Goal: Task Accomplishment & Management: Use online tool/utility

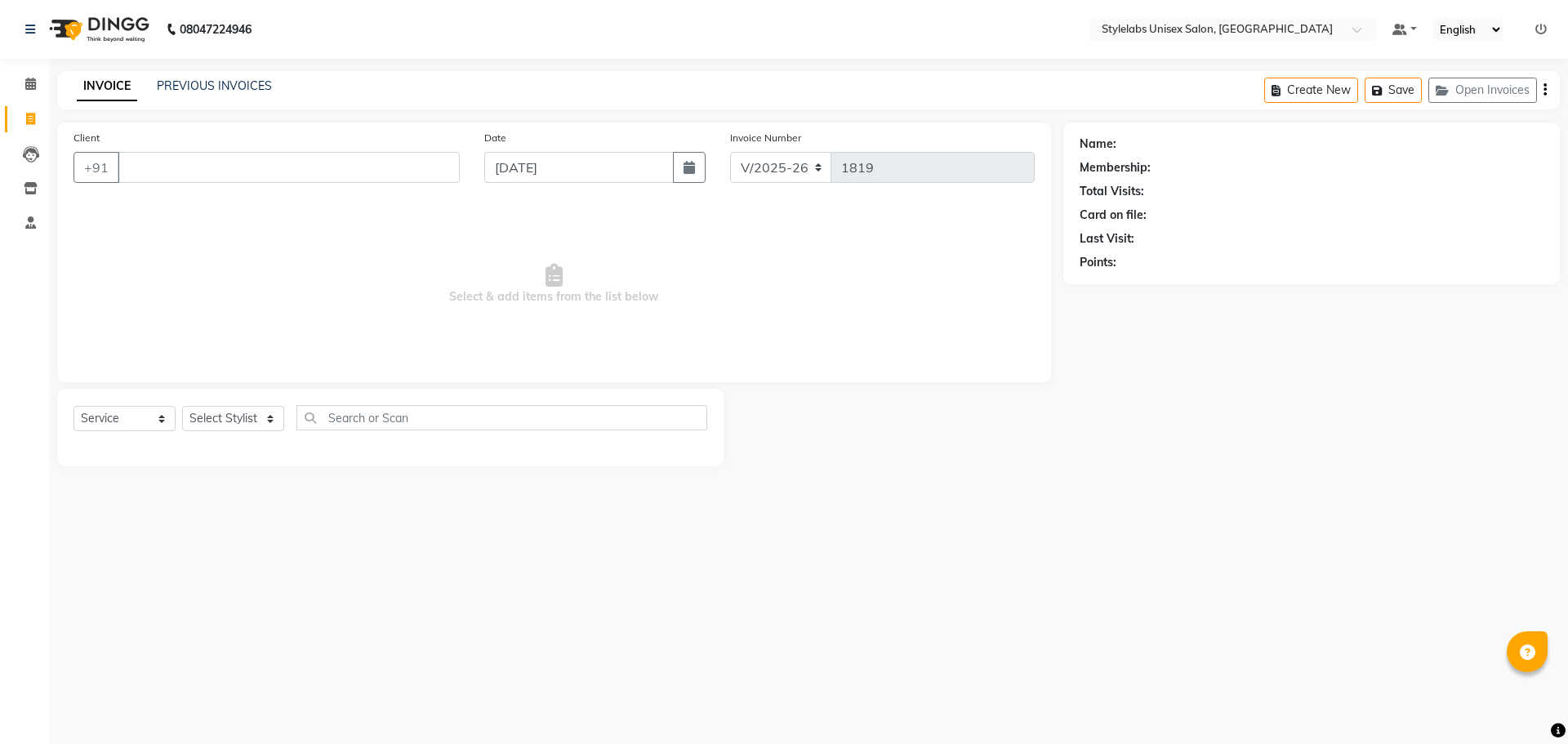
select select "6674"
select select "service"
click at [260, 423] on select "Select Stylist Admin (stylelabs123) [PERSON_NAME] Manager Manager stylelabs [PE…" at bounding box center [233, 418] width 102 height 26
drag, startPoint x: 289, startPoint y: 423, endPoint x: 288, endPoint y: 408, distance: 15.0
click at [290, 419] on div "Select Service Product Membership Package Voucher Prepaid Gift Card Select Styl…" at bounding box center [390, 425] width 634 height 39
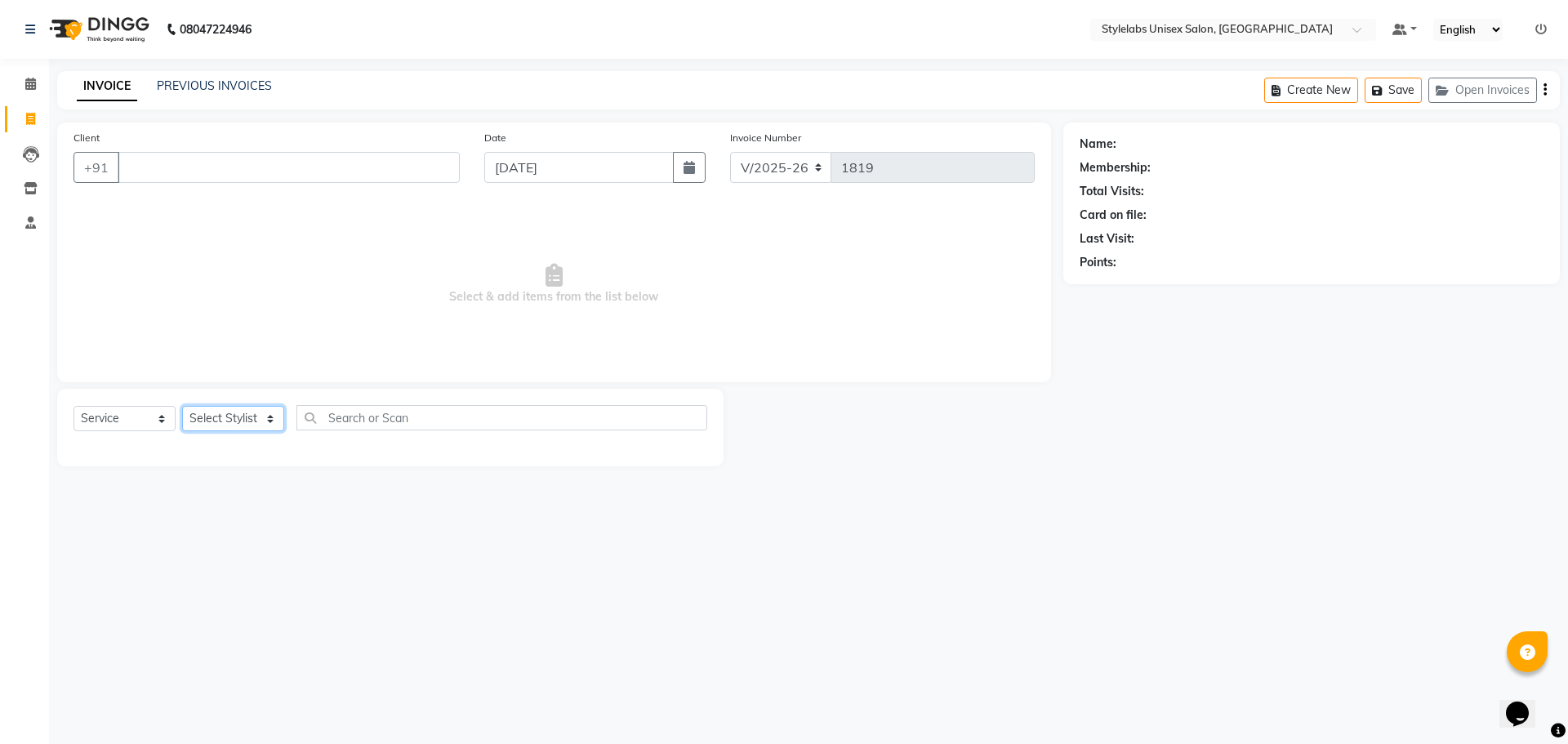
click at [273, 419] on select "Select Stylist Admin (stylelabs123) [PERSON_NAME] Manager Manager stylelabs [PE…" at bounding box center [233, 418] width 102 height 26
select select "58901"
click at [182, 406] on select "Select Stylist Admin (stylelabs123) [PERSON_NAME] Manager Manager stylelabs [PE…" at bounding box center [233, 418] width 102 height 26
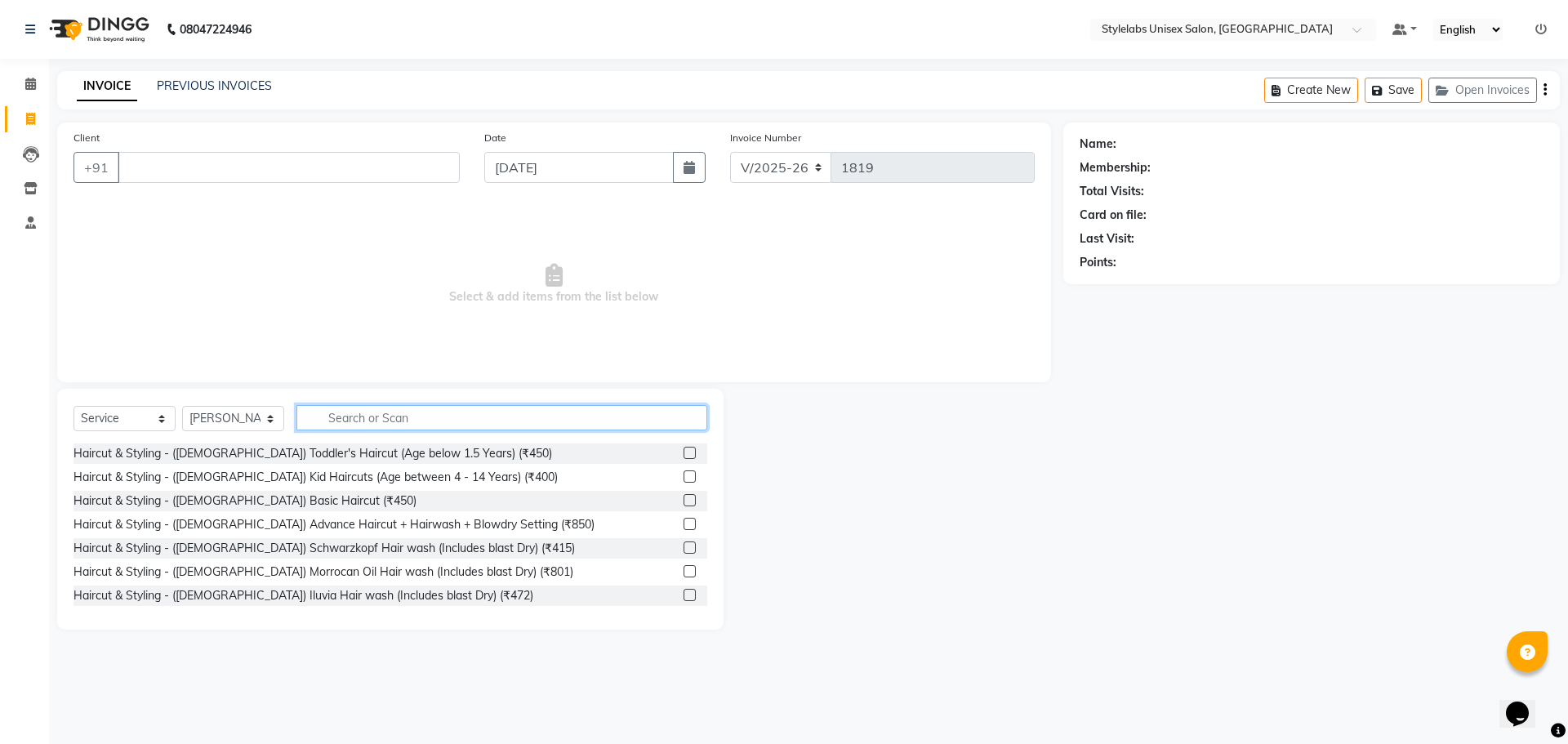
click at [328, 428] on input "text" at bounding box center [502, 417] width 411 height 26
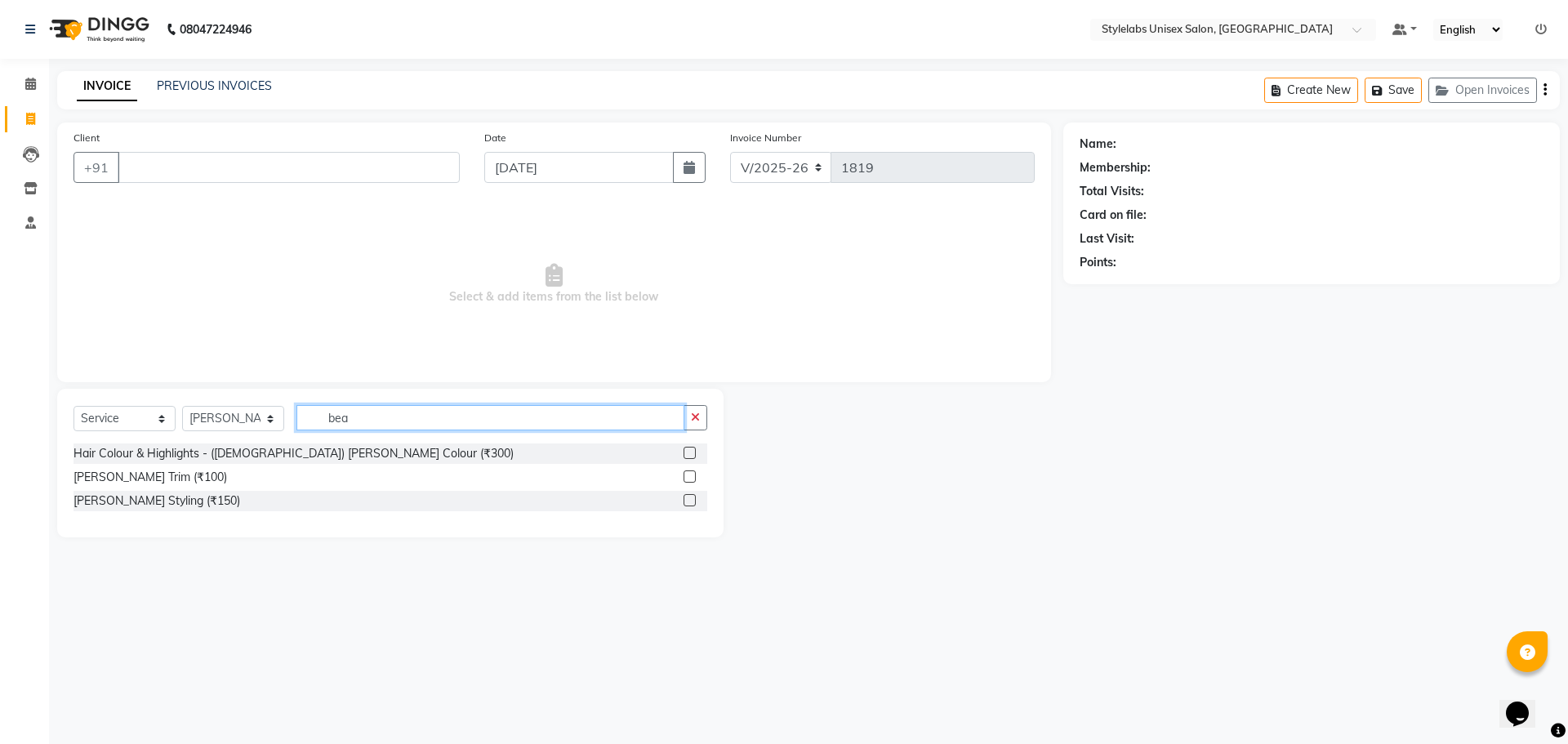
type input "bea"
click at [694, 475] on label at bounding box center [690, 477] width 12 height 12
click at [694, 475] on input "checkbox" at bounding box center [689, 477] width 11 height 11
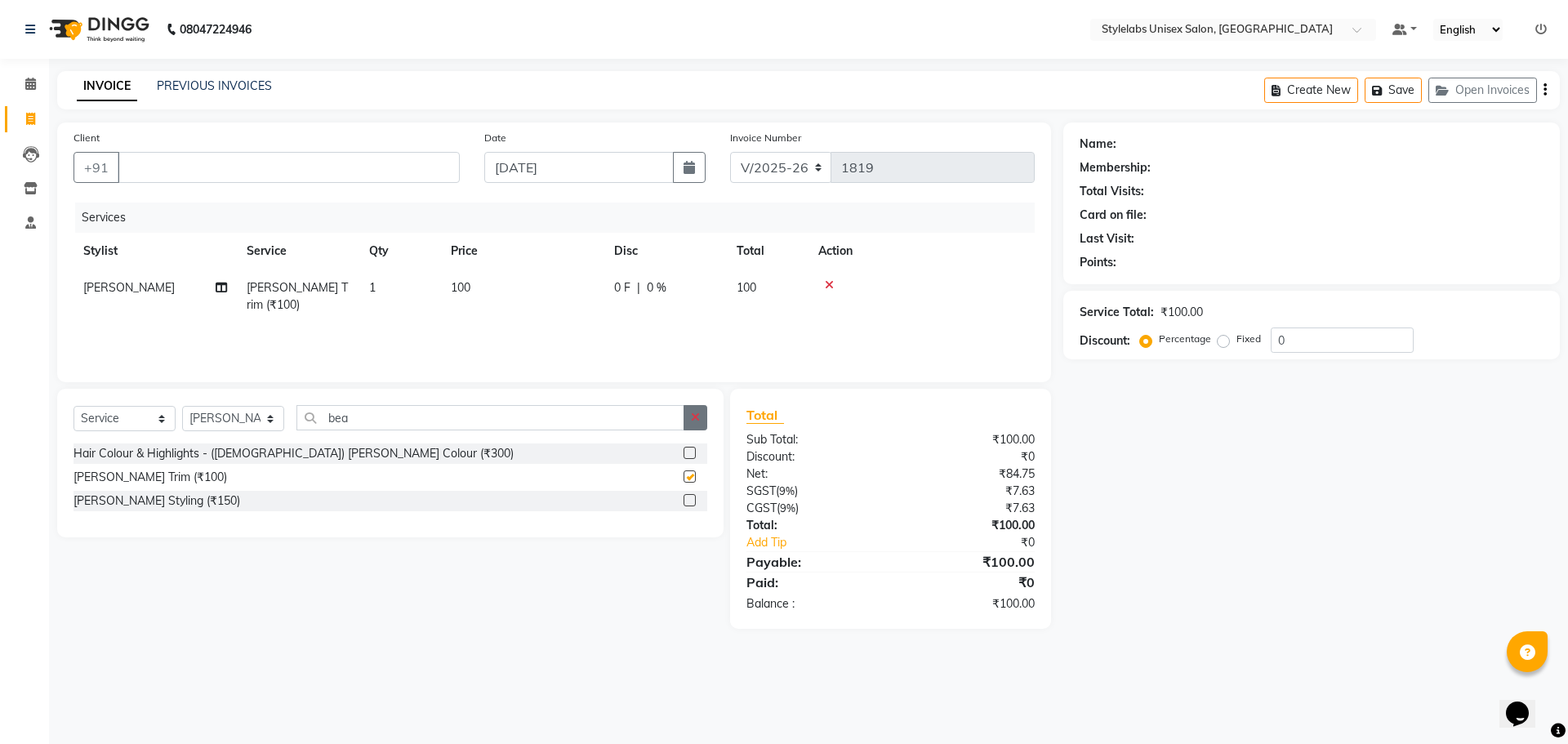
checkbox input "false"
click at [282, 156] on input "Client" at bounding box center [289, 167] width 342 height 31
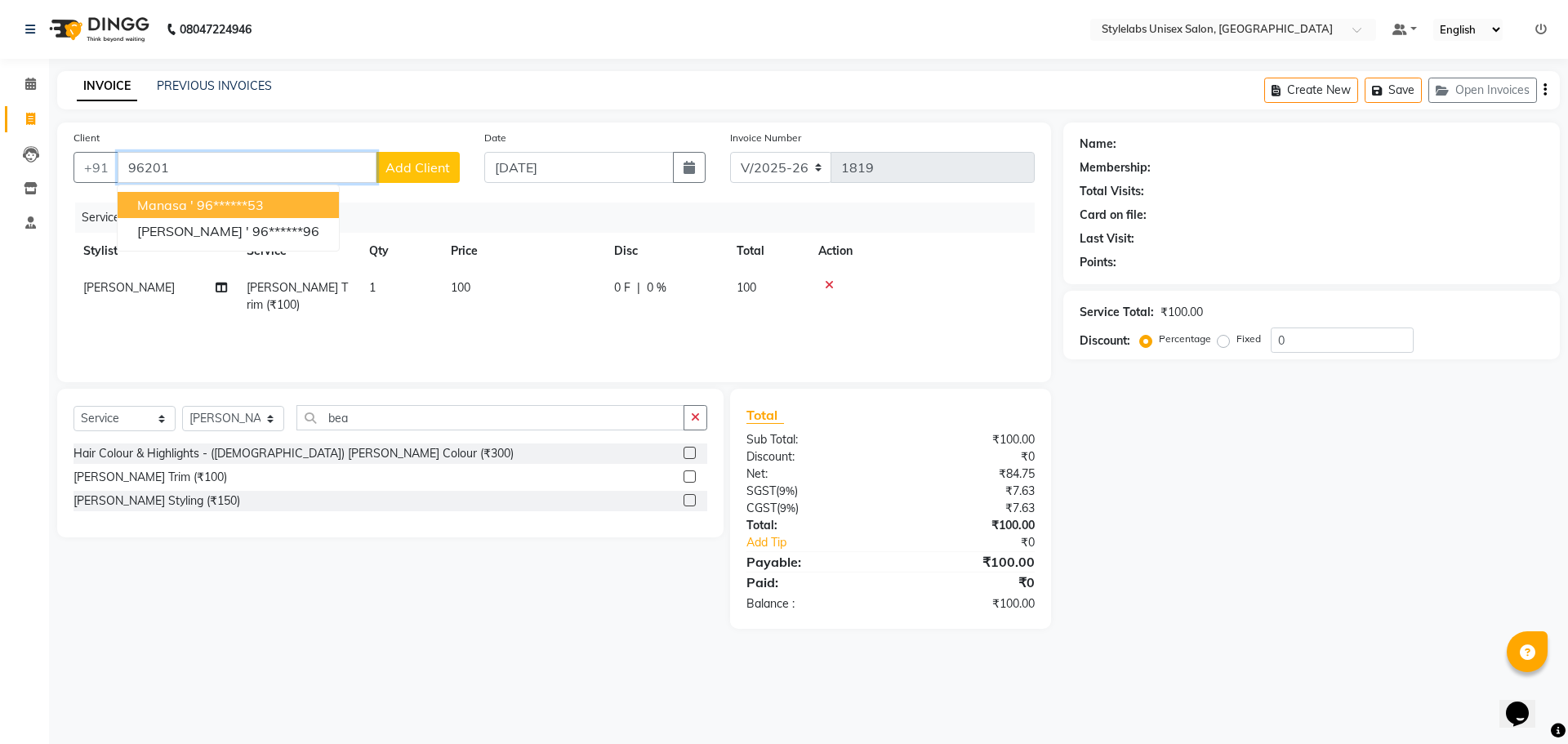
click at [262, 214] on button "manasa ' 96******53" at bounding box center [228, 206] width 221 height 26
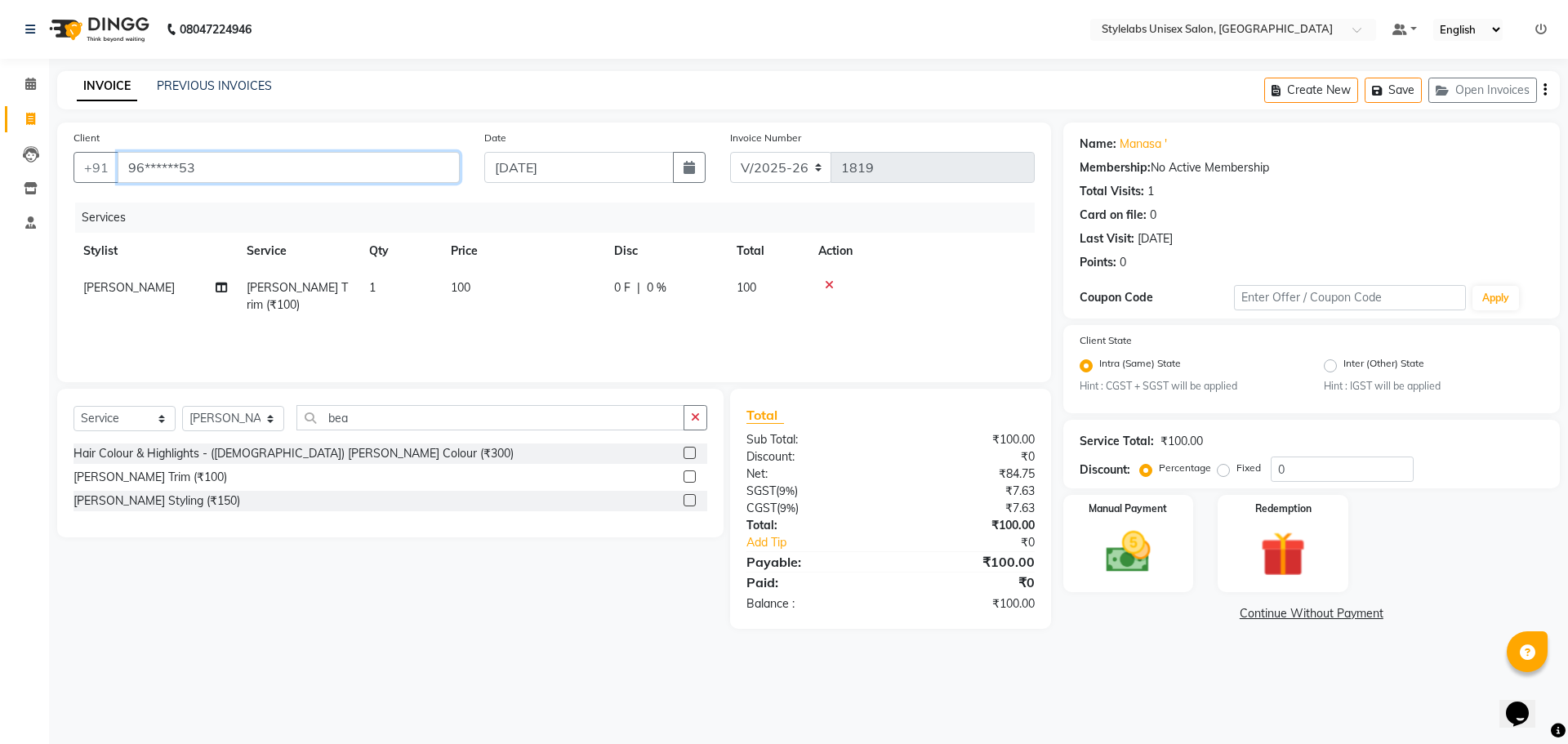
drag, startPoint x: 311, startPoint y: 182, endPoint x: 312, endPoint y: 163, distance: 19.0
click at [312, 173] on input "96******53" at bounding box center [289, 167] width 342 height 31
type input "9"
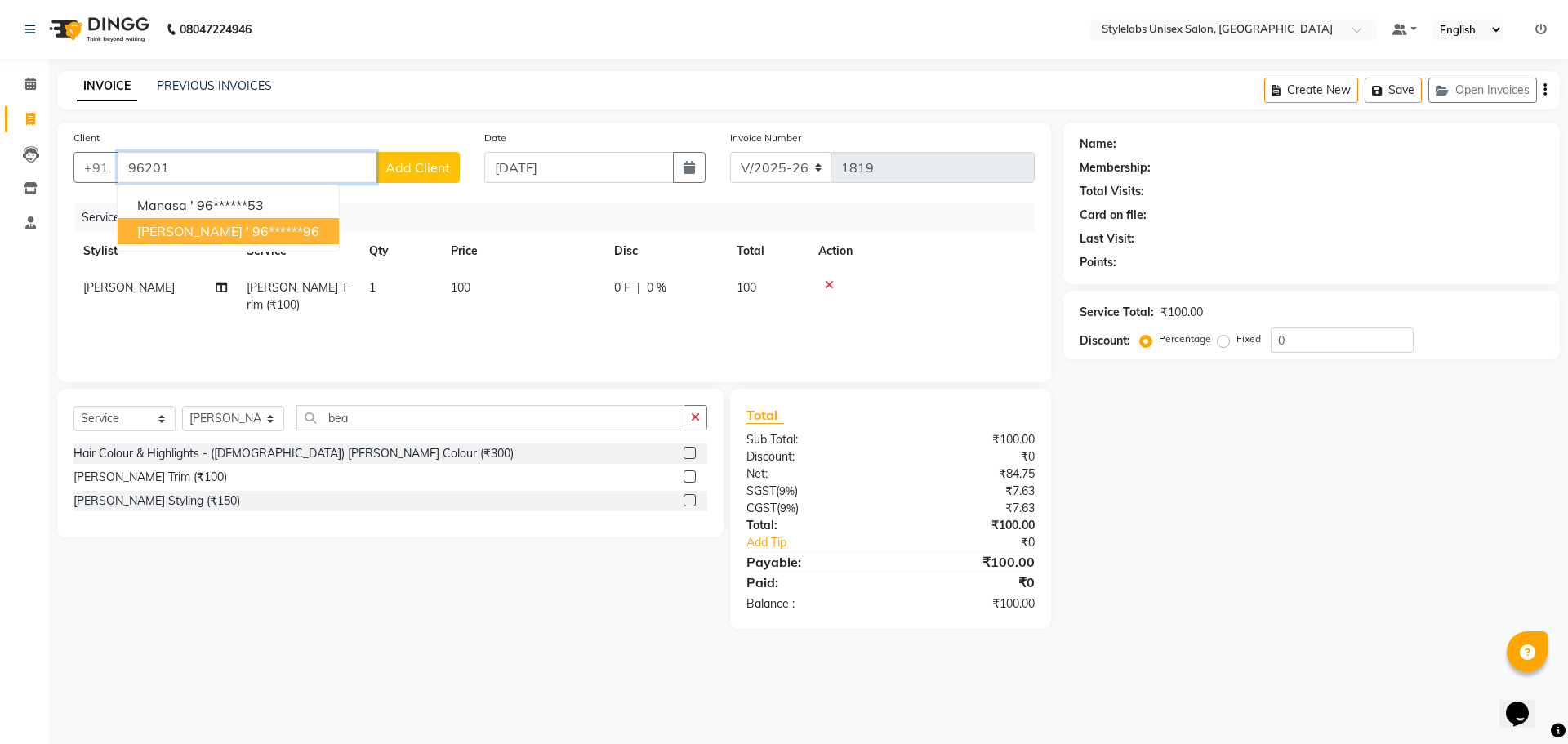
click at [252, 237] on ngb-highlight "96******96" at bounding box center [286, 231] width 67 height 17
type input "96******96"
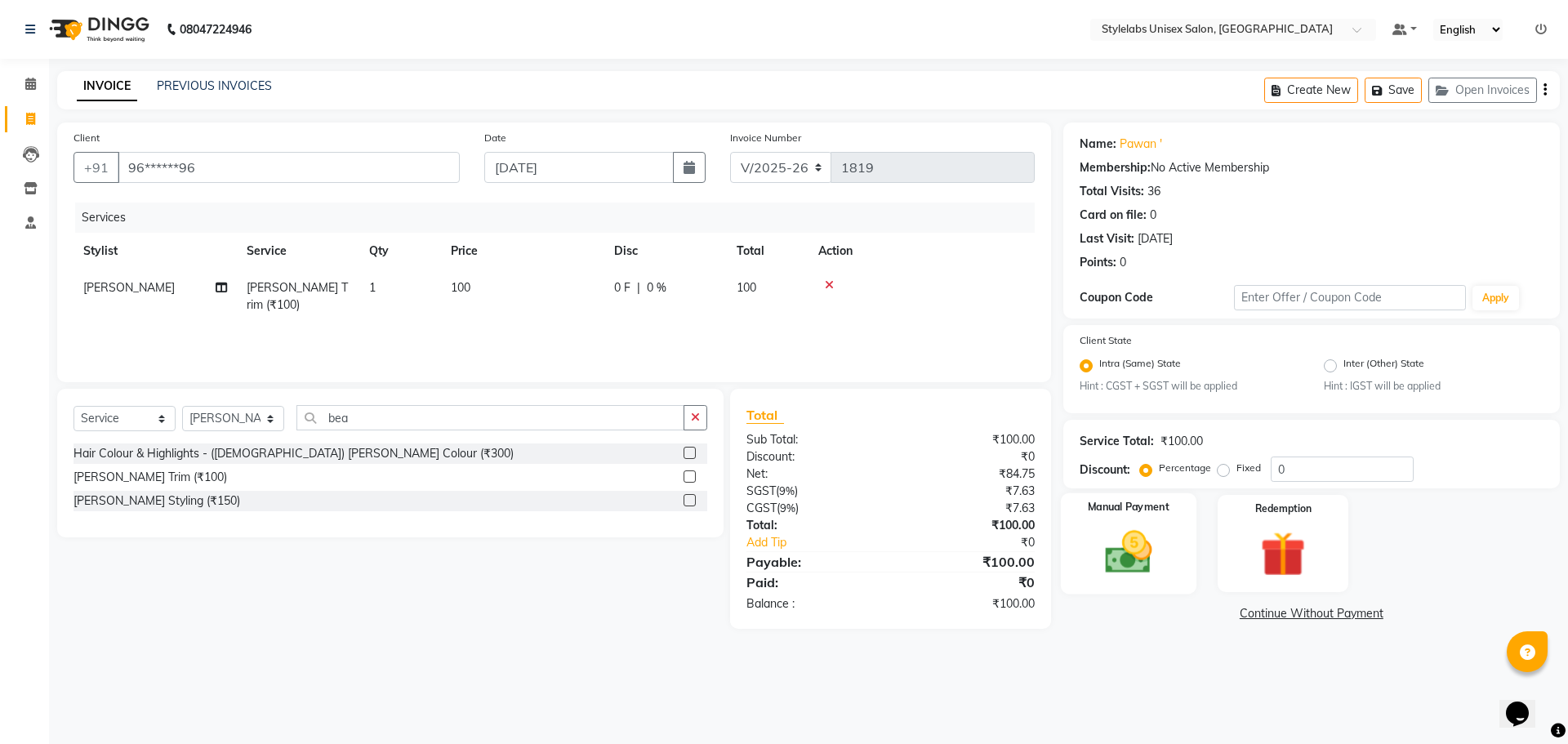
click at [1123, 537] on img at bounding box center [1129, 552] width 76 height 54
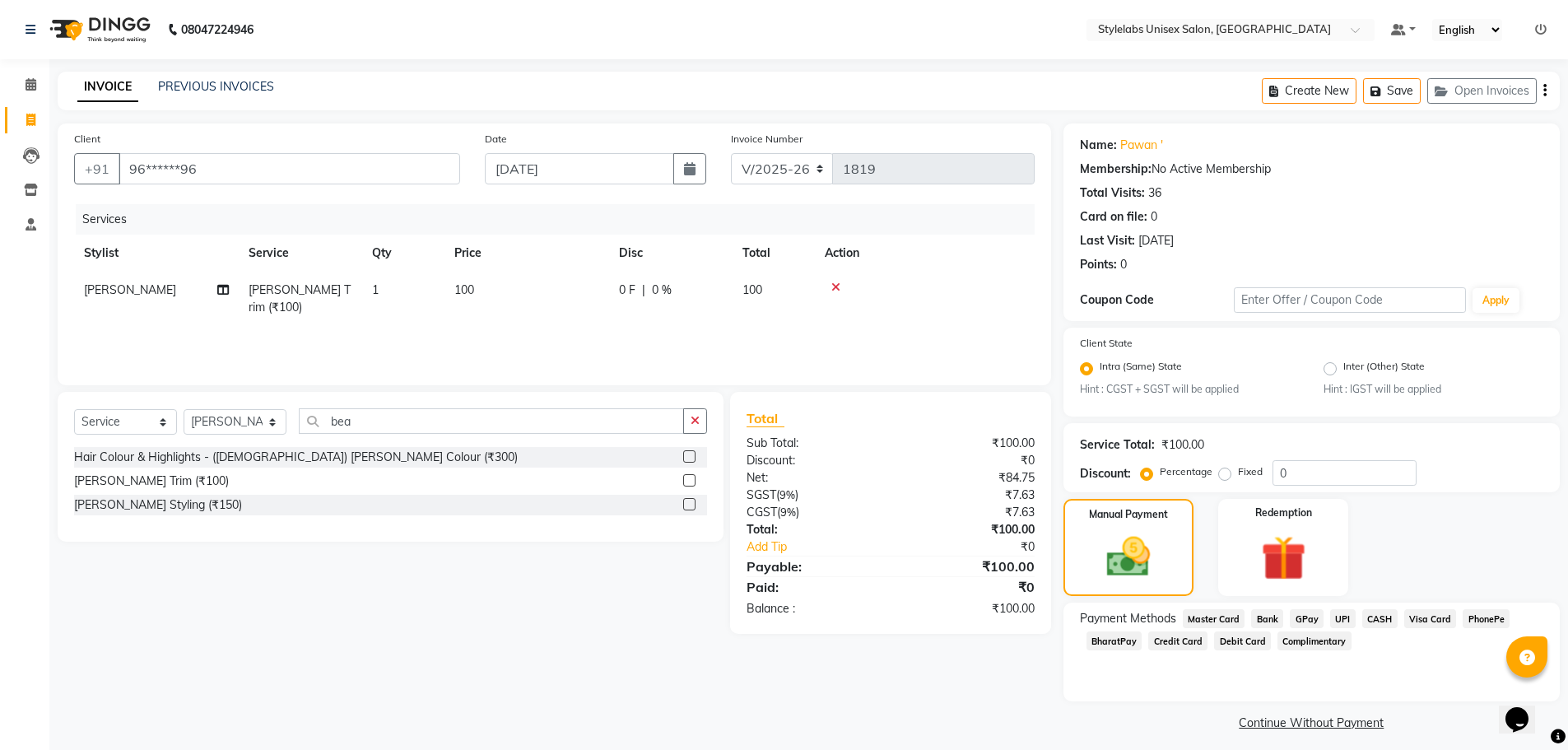
click at [1342, 617] on span "UPI" at bounding box center [1343, 618] width 26 height 19
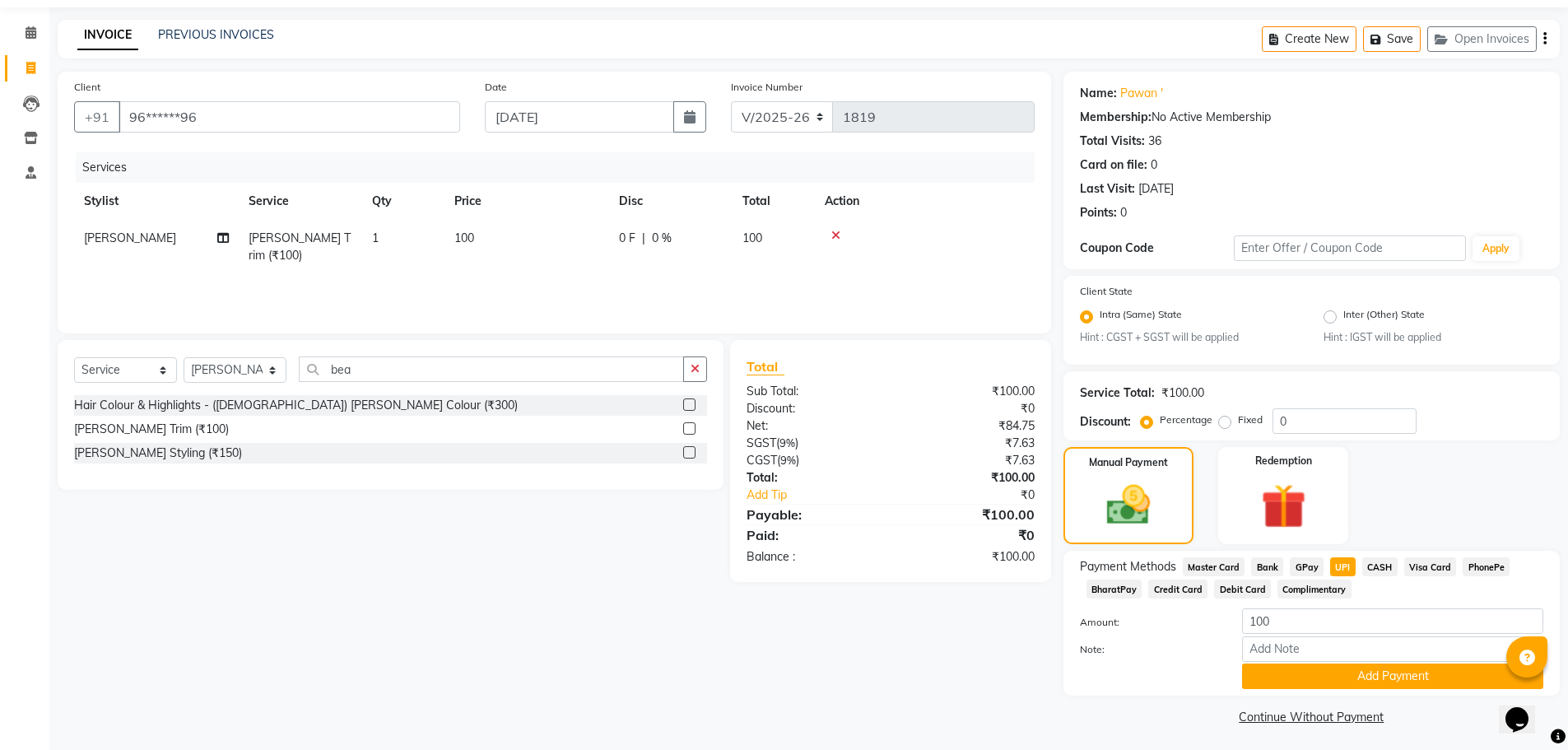
scroll to position [56, 0]
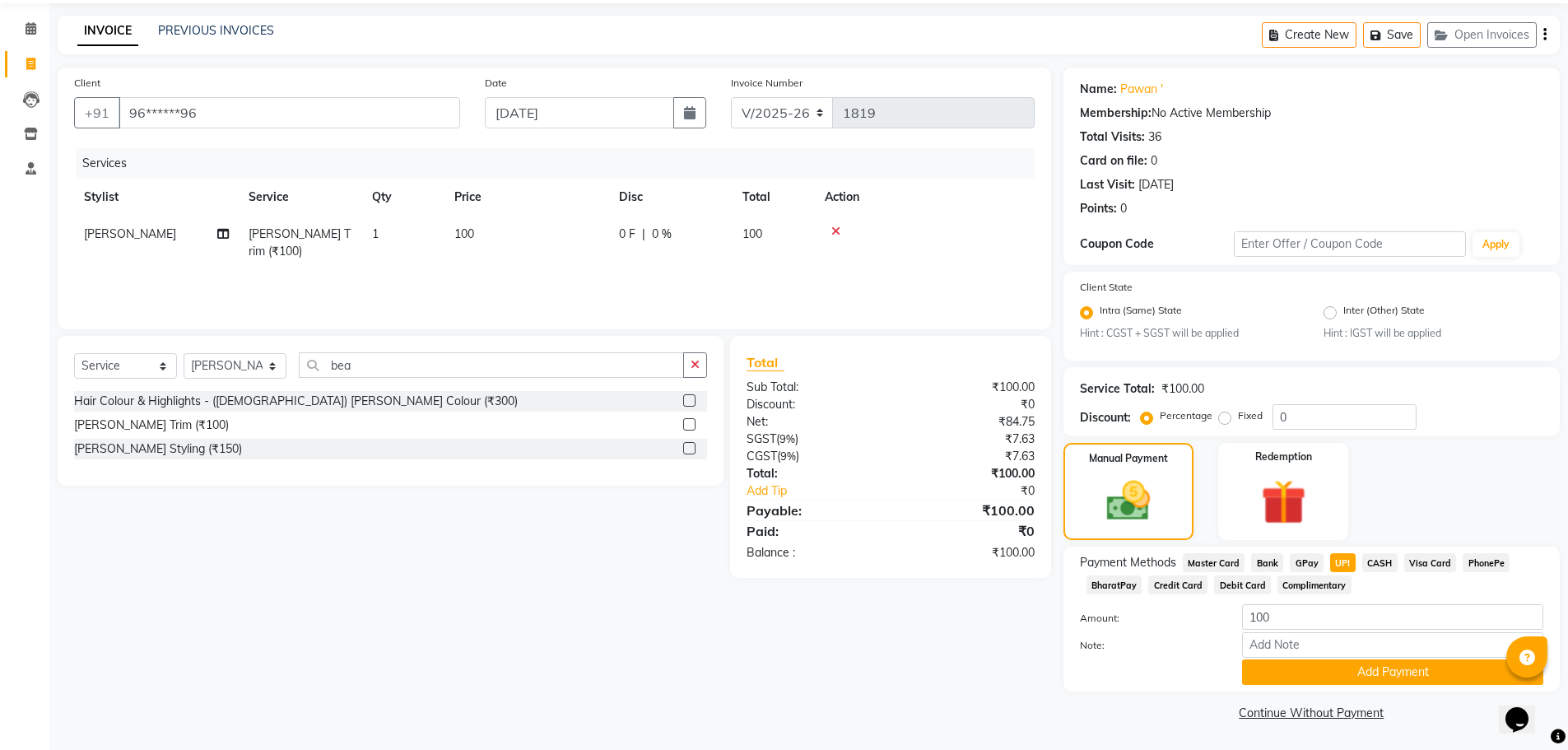
click at [1342, 690] on div "Payment Methods Master Card Bank GPay UPI CASH Visa Card PhonePe BharatPay Cred…" at bounding box center [1312, 619] width 496 height 145
click at [1345, 681] on button "Add Payment" at bounding box center [1393, 672] width 302 height 26
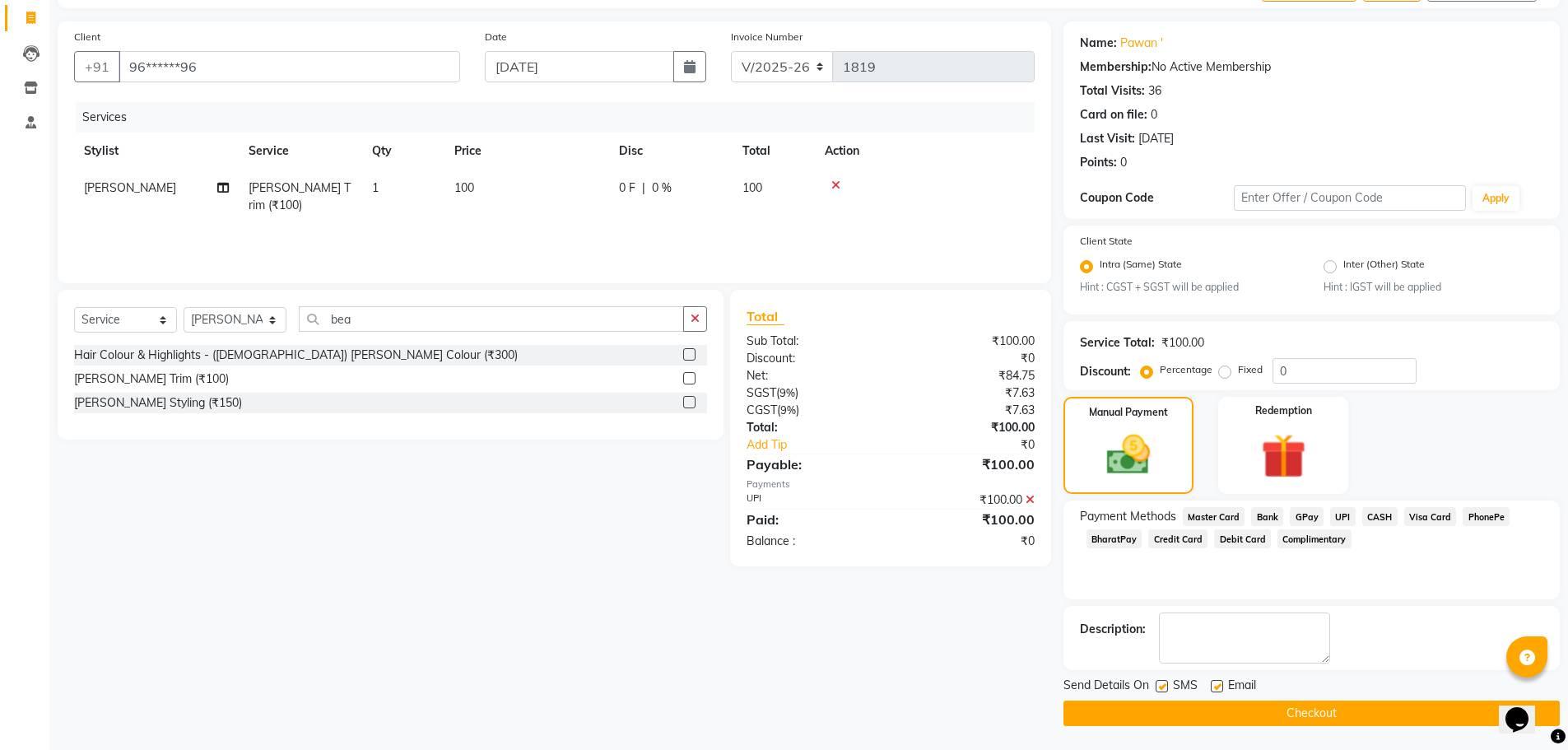
scroll to position [103, 0]
click at [1353, 701] on button "Checkout" at bounding box center [1312, 713] width 496 height 26
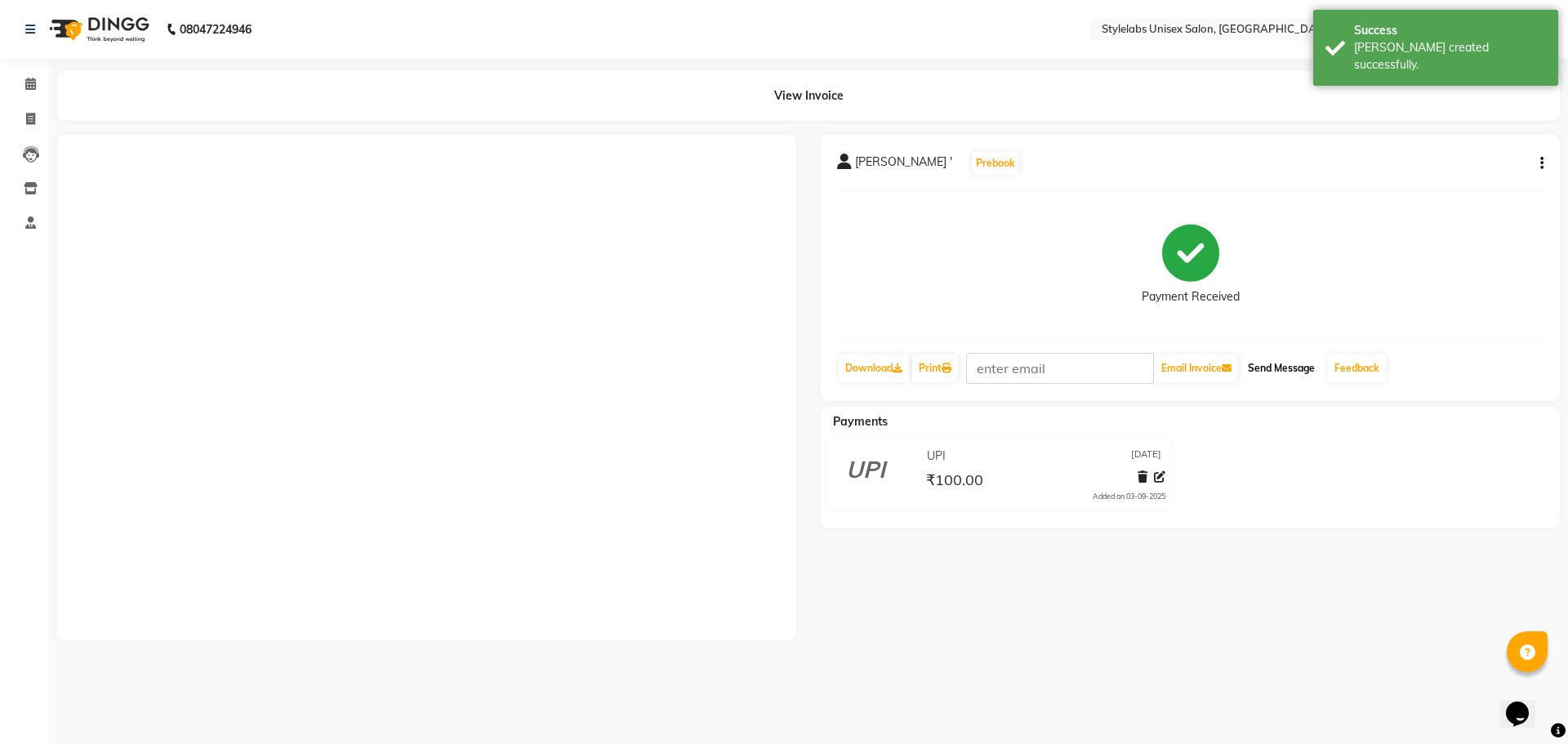
click at [1287, 357] on button "Send Message" at bounding box center [1281, 368] width 80 height 27
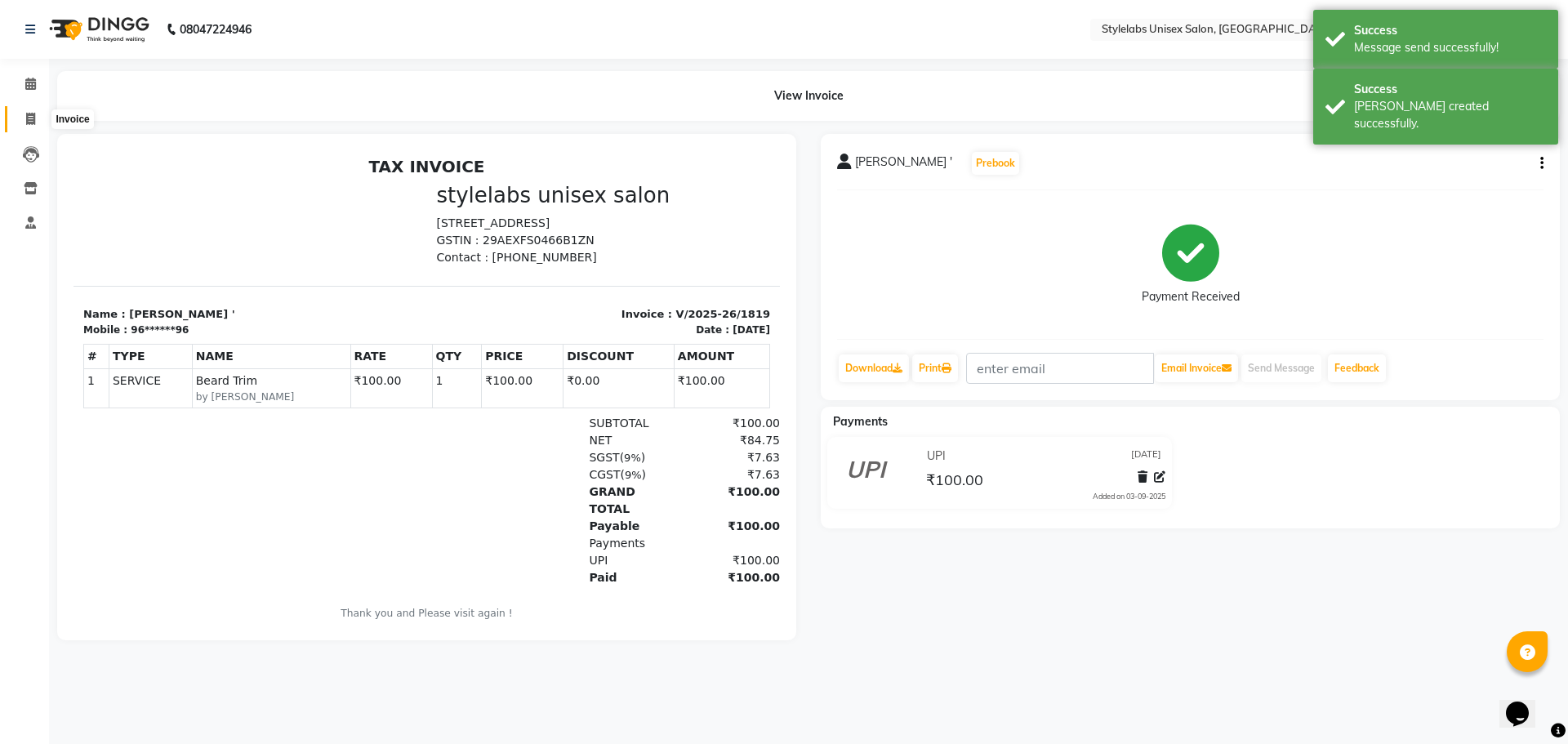
click at [27, 111] on span at bounding box center [31, 119] width 28 height 19
select select "service"
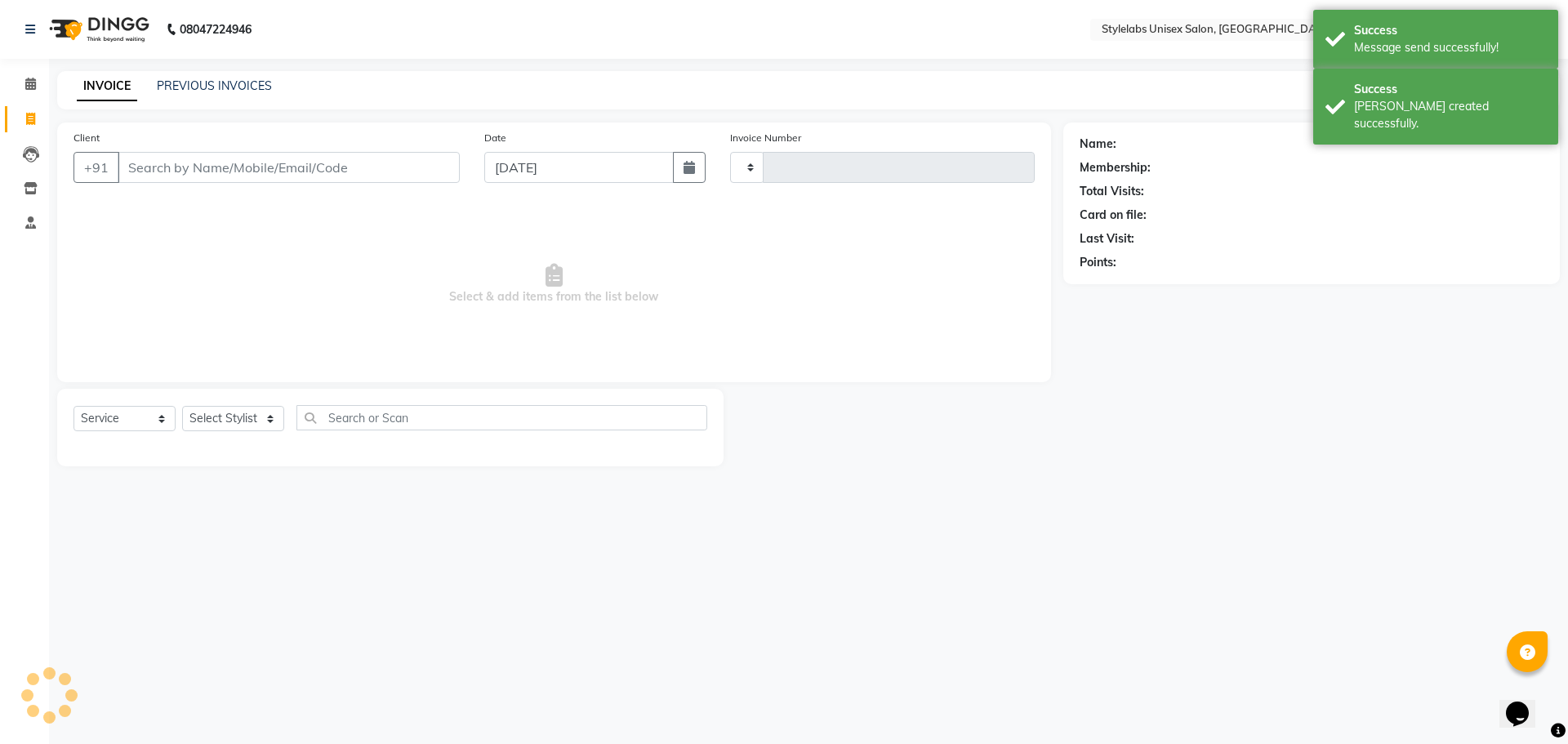
type input "1820"
select select "6674"
